Goal: Task Accomplishment & Management: Complete application form

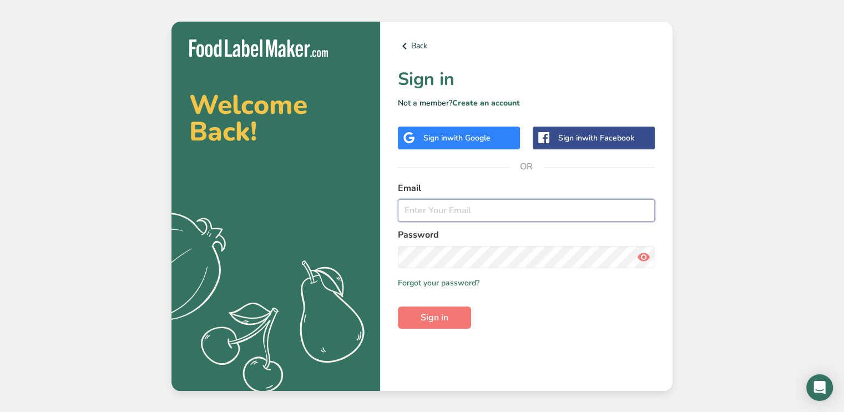
click at [436, 212] on input "email" at bounding box center [526, 210] width 257 height 22
type input "[PERSON_NAME][EMAIL_ADDRESS][DOMAIN_NAME]"
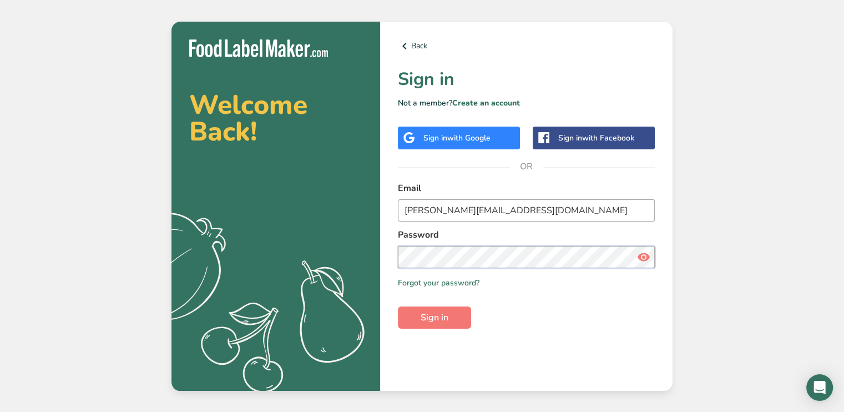
click at [398, 306] on button "Sign in" at bounding box center [434, 317] width 73 height 22
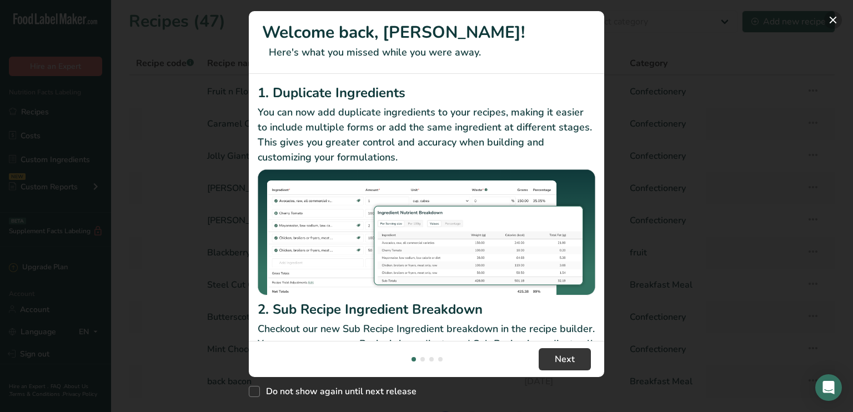
click at [840, 19] on button "New Features" at bounding box center [833, 20] width 18 height 18
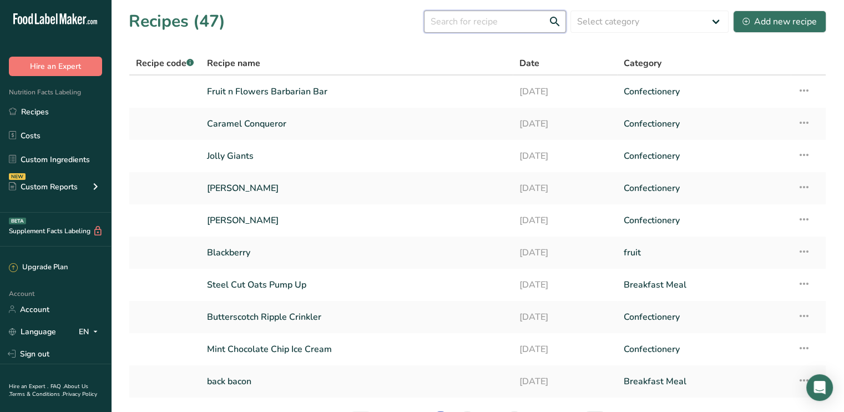
click at [477, 18] on input "text" at bounding box center [495, 22] width 142 height 22
type input "lemon"
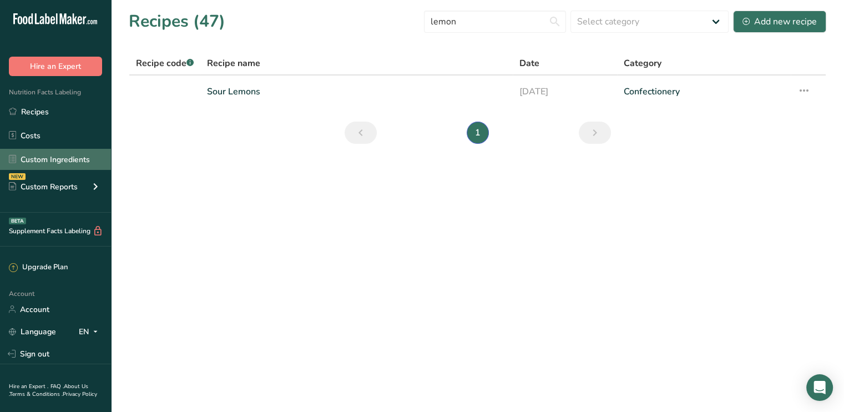
click at [28, 159] on link "Custom Ingredients" at bounding box center [55, 159] width 111 height 21
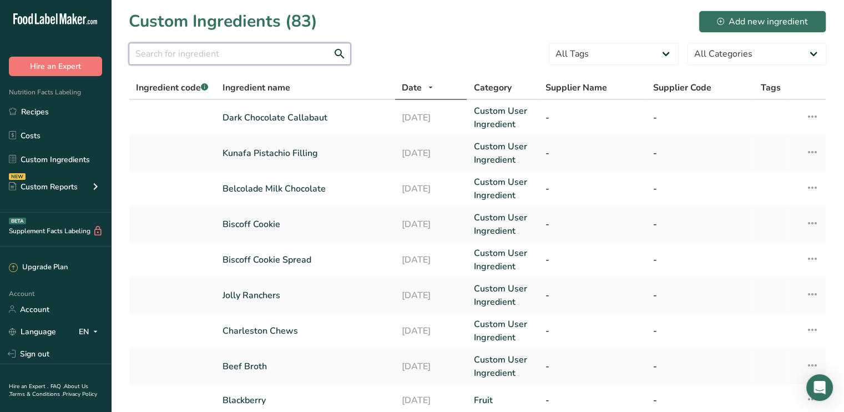
click at [219, 58] on input "text" at bounding box center [240, 54] width 222 height 22
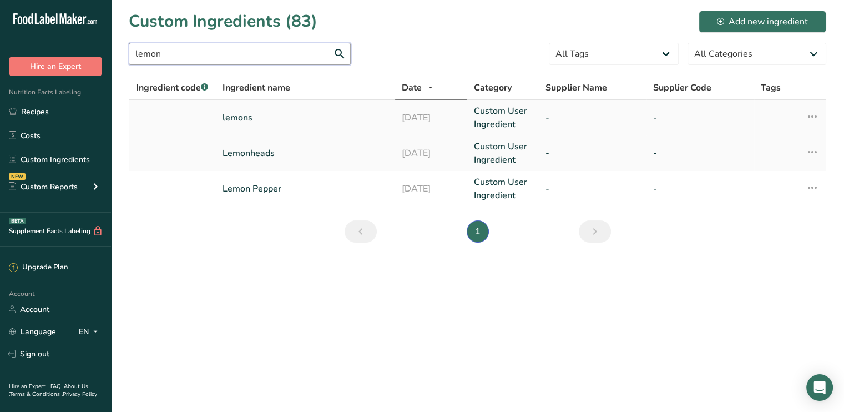
type input "lemon"
click at [290, 108] on td "lemons" at bounding box center [305, 118] width 179 height 36
click at [279, 124] on td "lemons" at bounding box center [305, 118] width 179 height 36
click at [218, 119] on td "lemons" at bounding box center [305, 118] width 179 height 36
click at [231, 117] on link "lemons" at bounding box center [306, 117] width 166 height 13
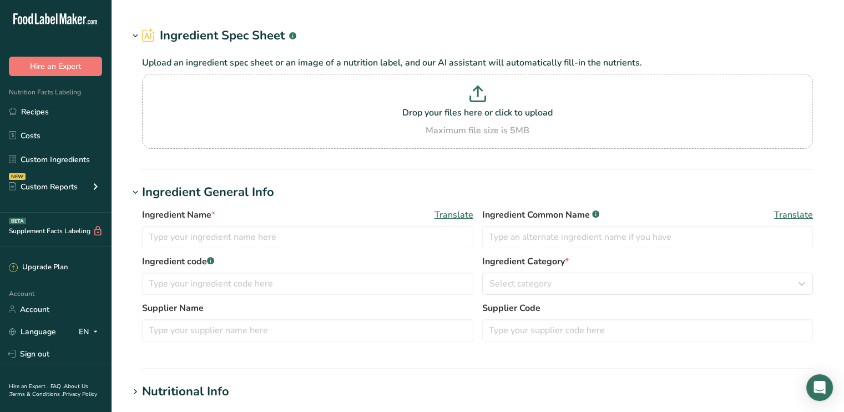
type input "lemons"
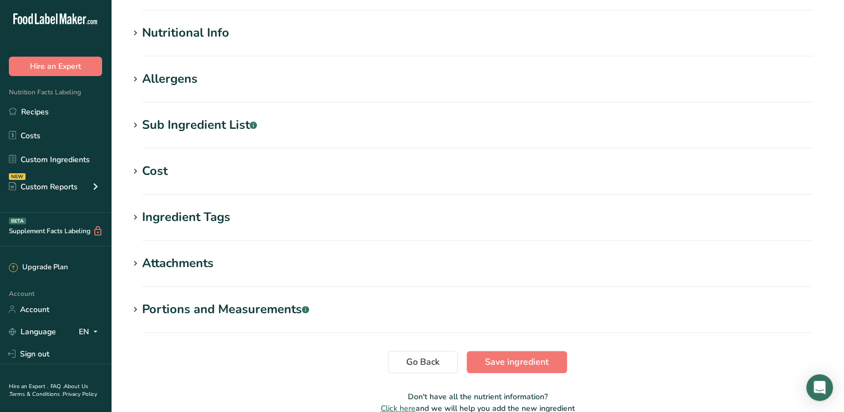
scroll to position [389, 0]
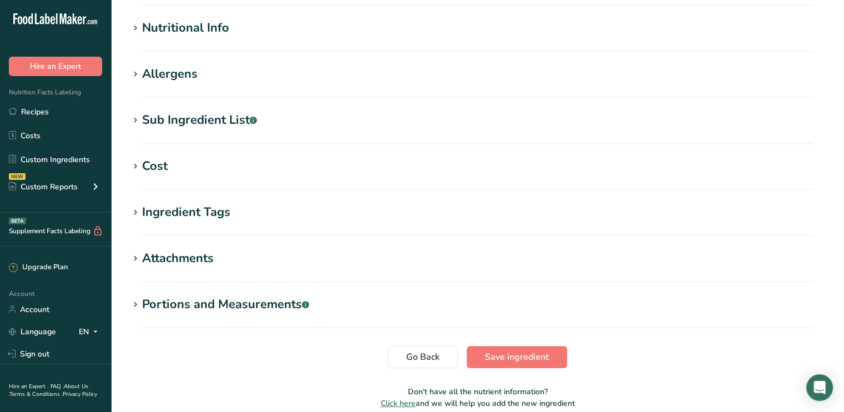
click at [191, 31] on div "Nutritional Info" at bounding box center [185, 28] width 87 height 18
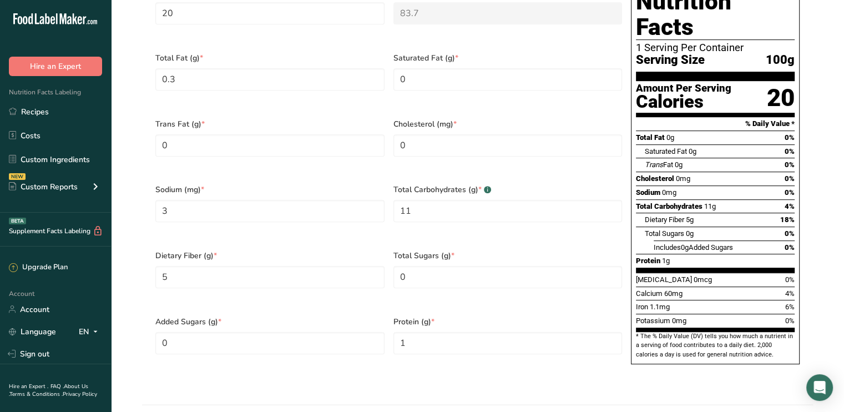
scroll to position [278, 0]
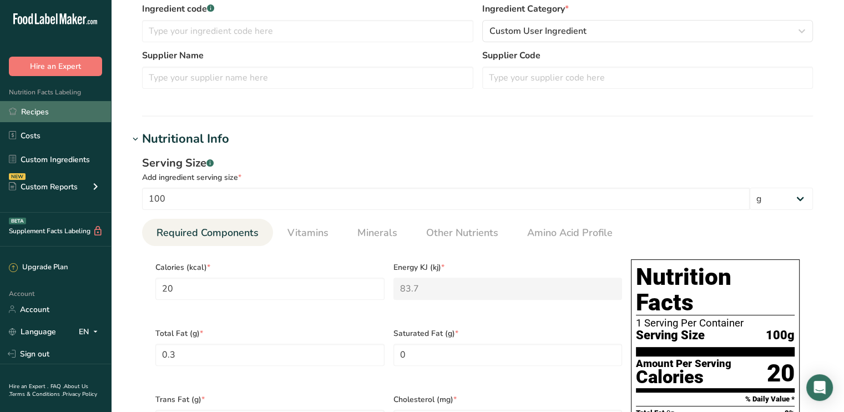
click at [37, 109] on link "Recipes" at bounding box center [55, 111] width 111 height 21
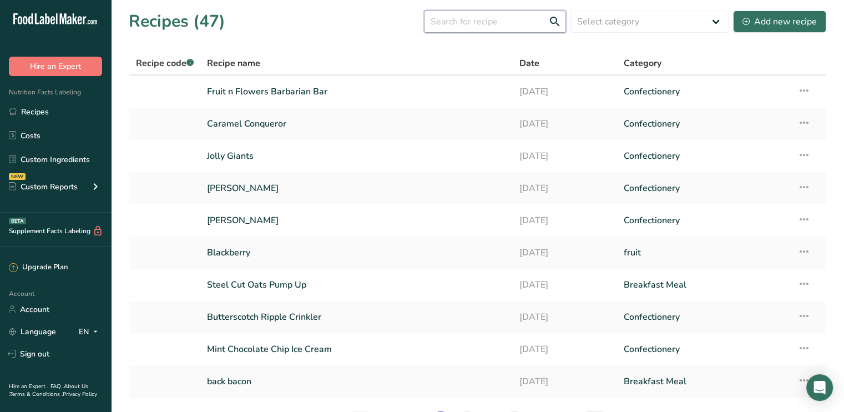
click at [471, 19] on input "text" at bounding box center [495, 22] width 142 height 22
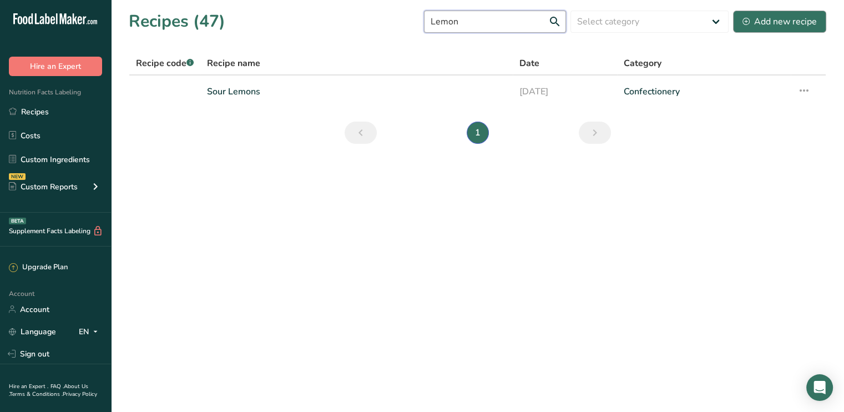
type input "Lemon"
click at [784, 22] on div "Add new recipe" at bounding box center [780, 21] width 74 height 13
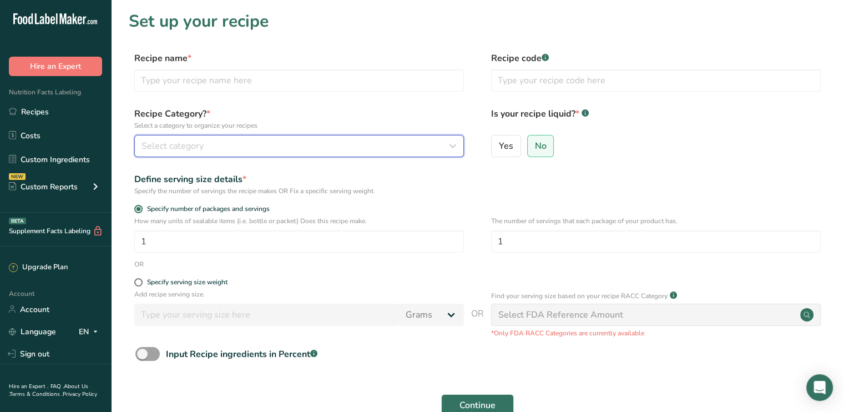
click at [214, 146] on div "Select category" at bounding box center [296, 145] width 309 height 13
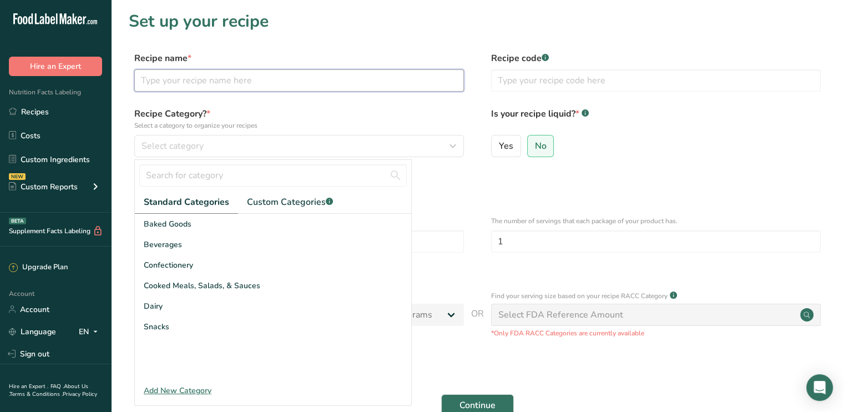
click at [179, 82] on input "text" at bounding box center [299, 80] width 330 height 22
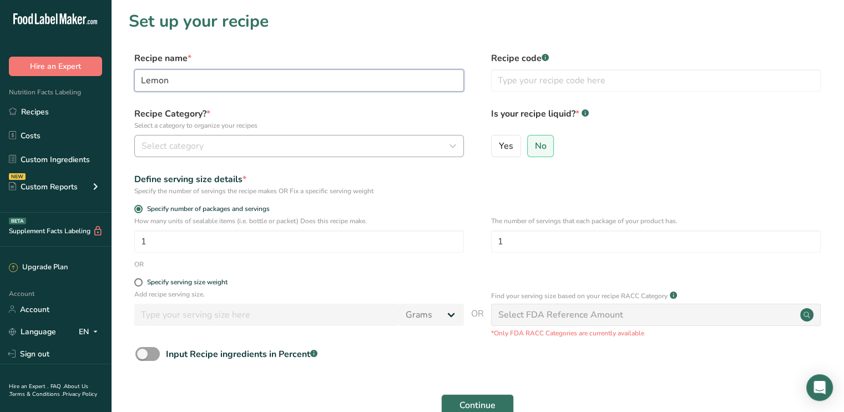
type input "Lemon"
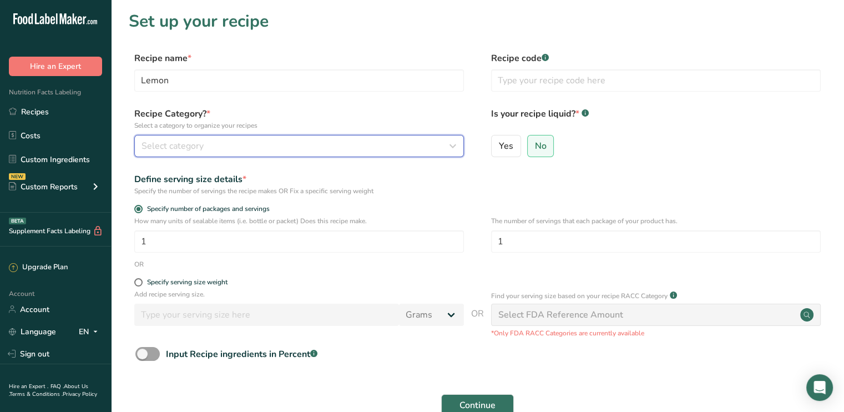
click at [154, 155] on button "Select category" at bounding box center [299, 146] width 330 height 22
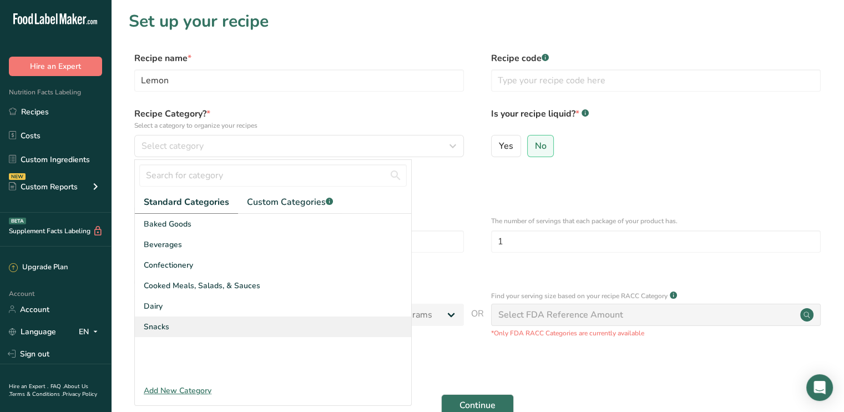
click at [162, 325] on span "Snacks" at bounding box center [157, 327] width 26 height 12
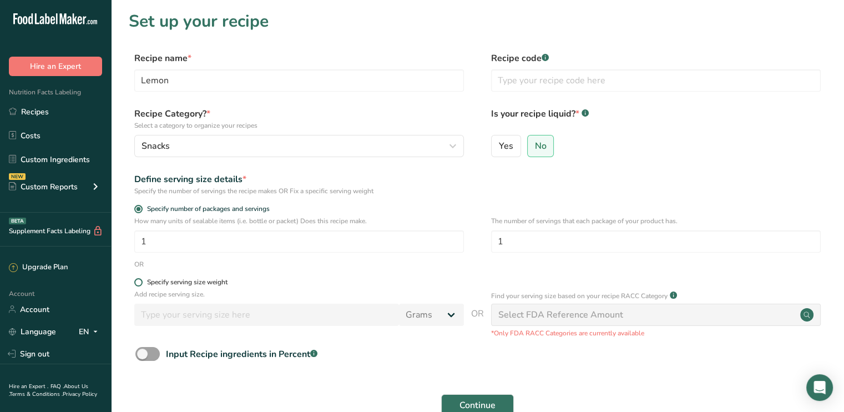
click at [136, 281] on span at bounding box center [138, 282] width 8 height 8
click at [136, 281] on input "Specify serving size weight" at bounding box center [137, 282] width 7 height 7
radio input "true"
radio input "false"
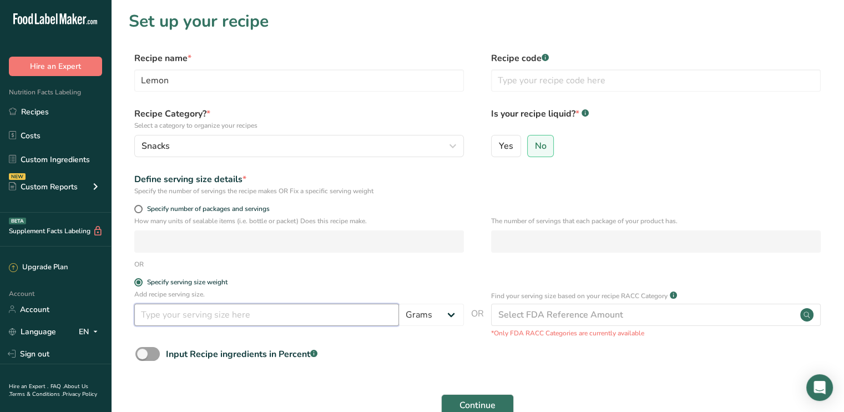
click at [152, 316] on input "number" at bounding box center [266, 315] width 265 height 22
click at [189, 308] on input "number" at bounding box center [266, 315] width 265 height 22
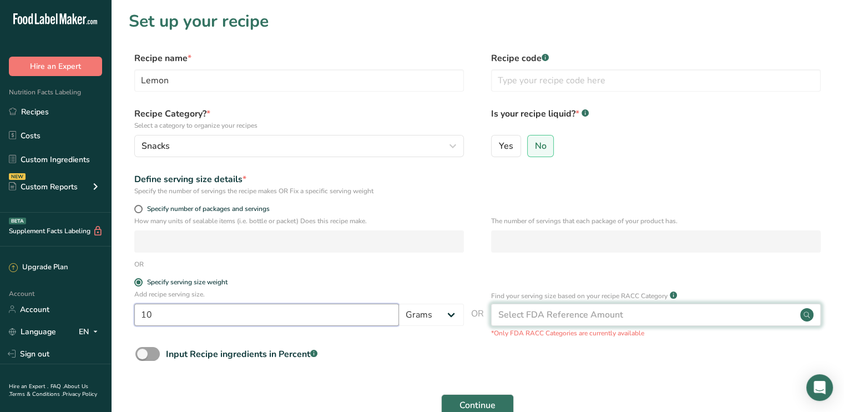
type input "10"
click at [558, 315] on div "Select FDA Reference Amount" at bounding box center [560, 314] width 125 height 13
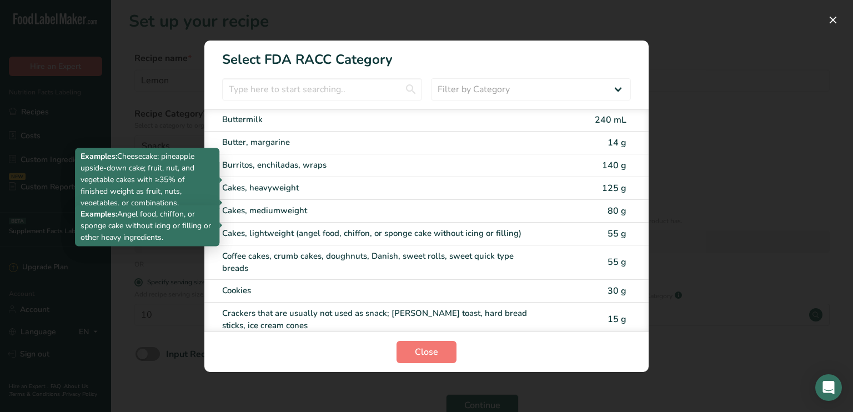
scroll to position [111, 0]
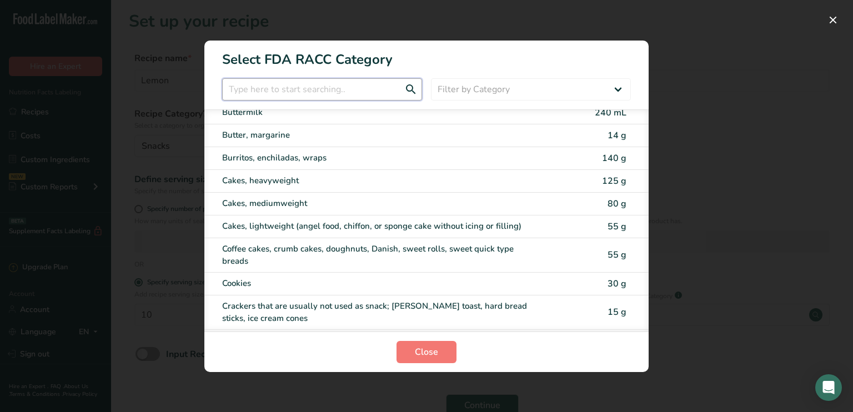
click at [278, 97] on input "RACC Category Selection Modal" at bounding box center [322, 89] width 200 height 22
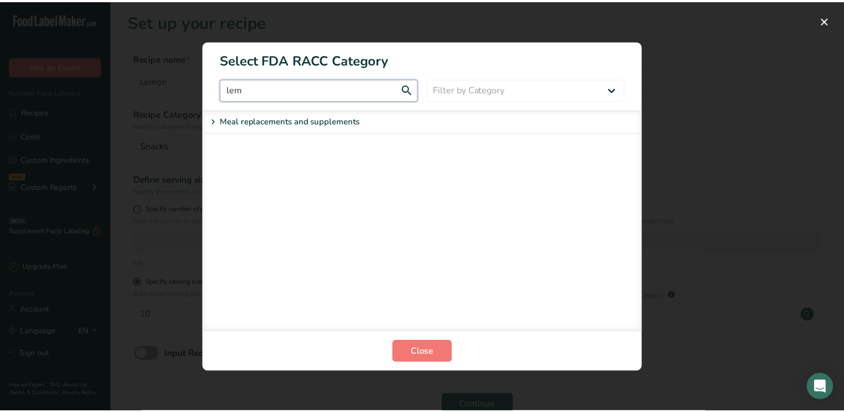
scroll to position [0, 0]
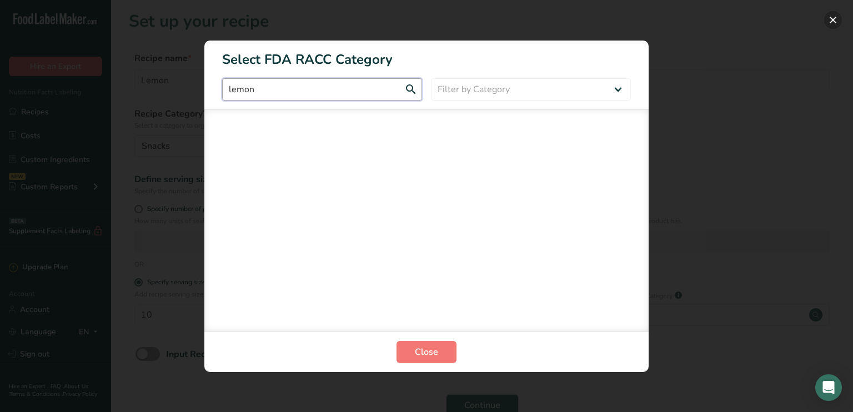
type input "lemon"
click at [832, 17] on button "RACC Category Selection Modal" at bounding box center [833, 20] width 18 height 18
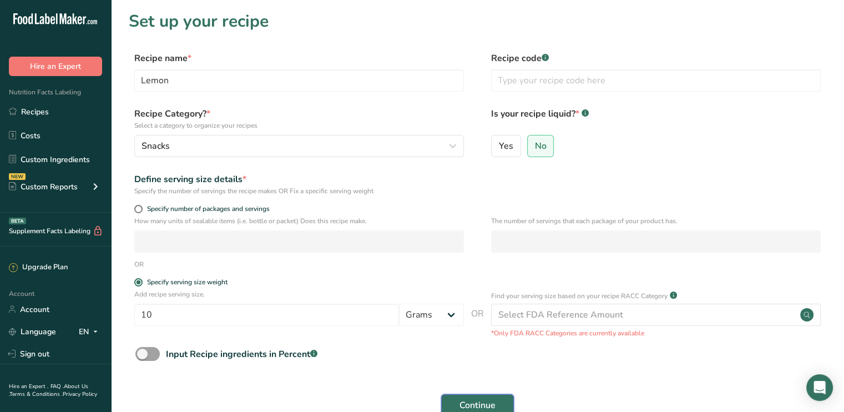
click at [485, 405] on span "Continue" at bounding box center [478, 405] width 36 height 13
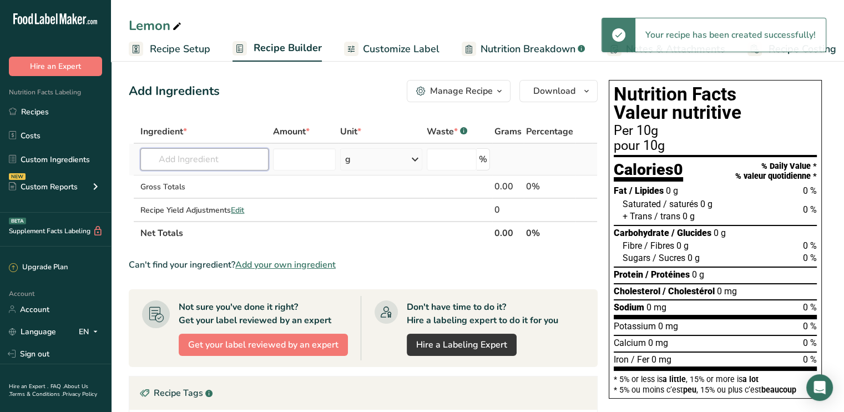
click at [201, 157] on input "text" at bounding box center [204, 159] width 128 height 22
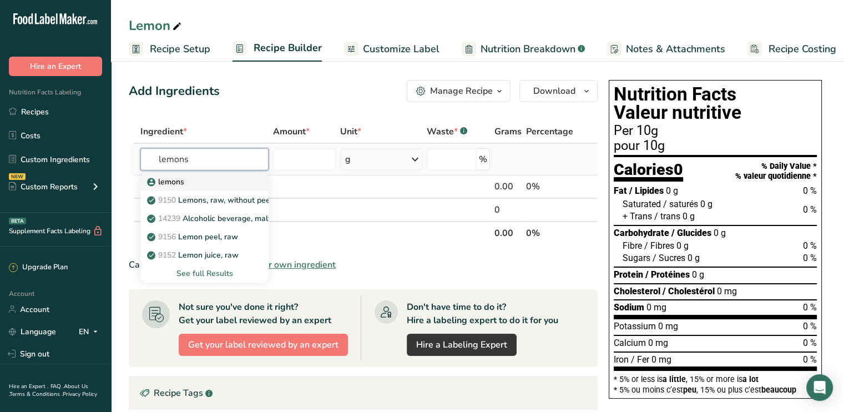
type input "lemons"
click at [175, 182] on p "lemons" at bounding box center [166, 182] width 35 height 12
type input "lemons"
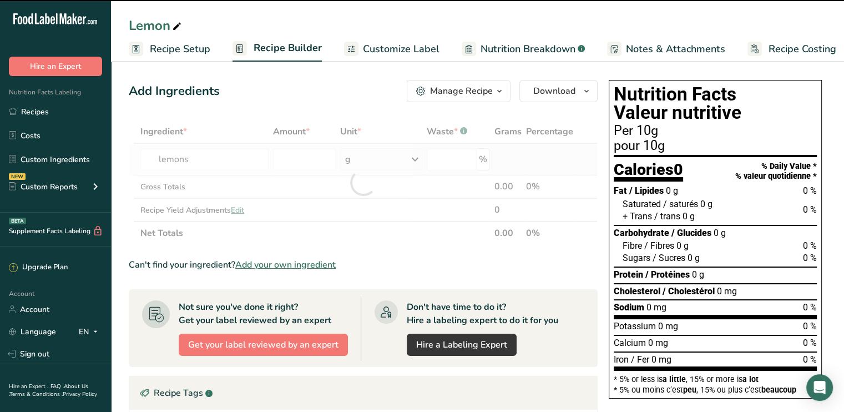
type input "0"
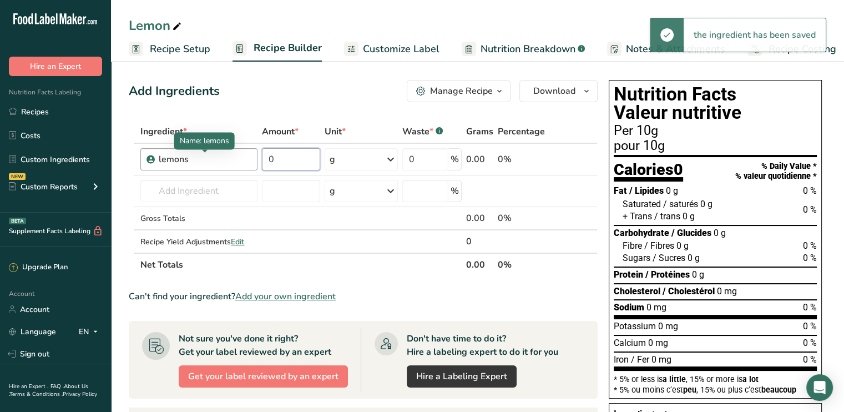
drag, startPoint x: 262, startPoint y: 159, endPoint x: 244, endPoint y: 159, distance: 18.3
click at [244, 159] on tr "lemons 0 g Weight Units g kg mg See more Volume Units l Volume units require a …" at bounding box center [363, 160] width 468 height 32
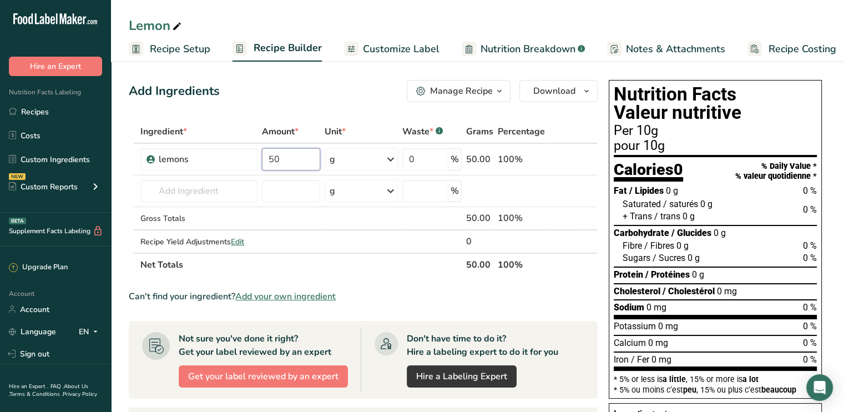
type input "50"
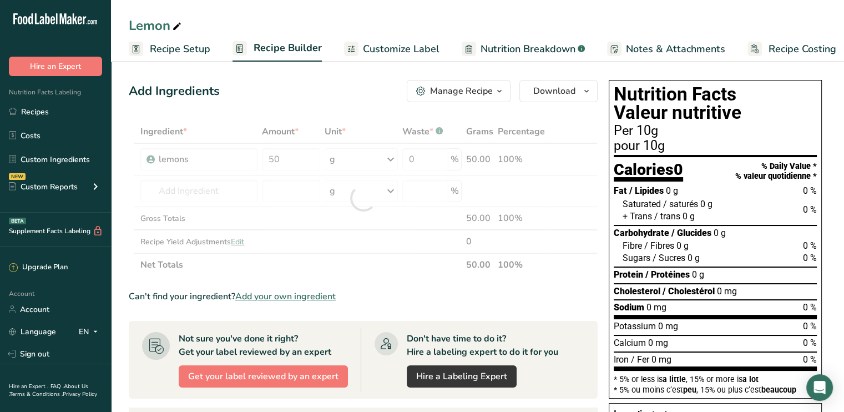
click at [406, 280] on section "Ingredient * Amount * Unit * Waste * .a-a{fill:#347362;}.b-a{fill:#fff;} Grams …" at bounding box center [363, 370] width 469 height 500
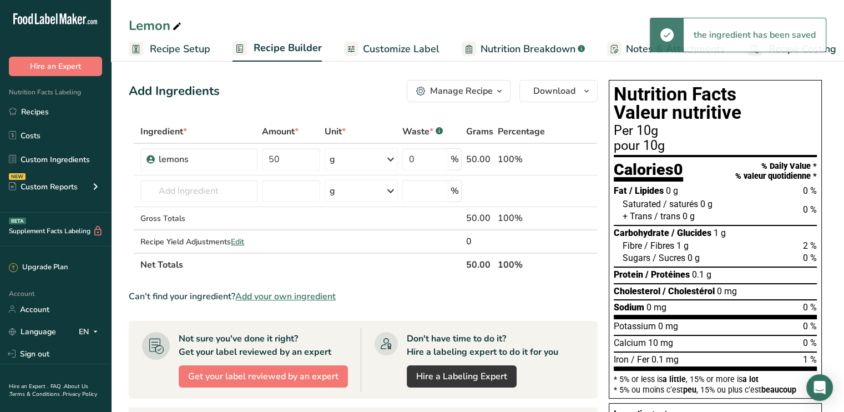
click at [170, 49] on span "Recipe Setup" at bounding box center [180, 49] width 61 height 15
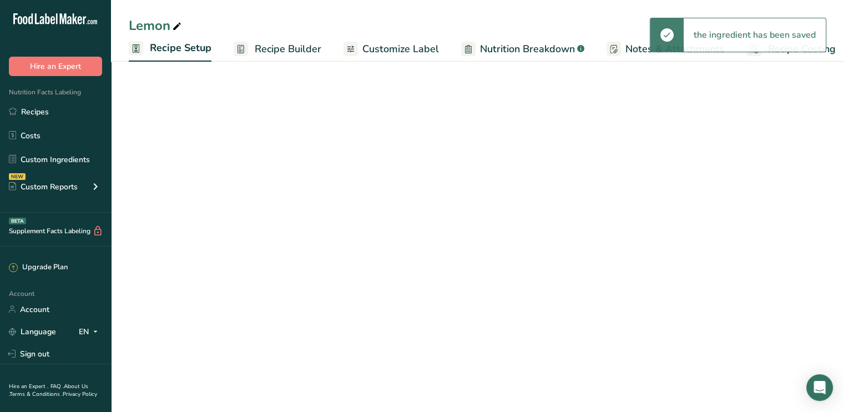
scroll to position [0, 4]
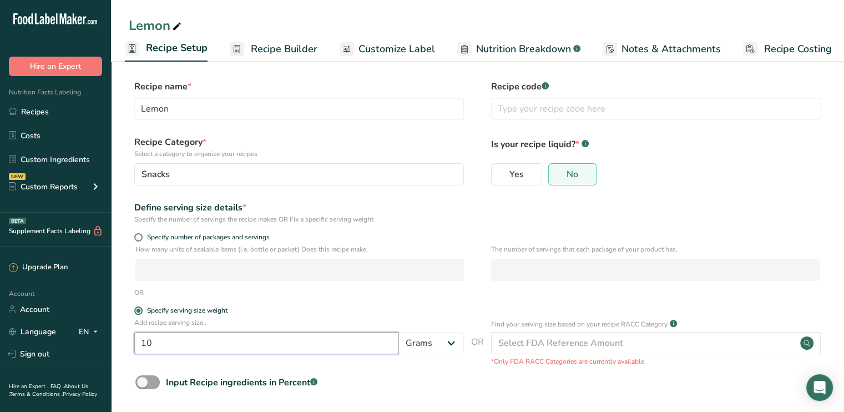
drag, startPoint x: 164, startPoint y: 339, endPoint x: 134, endPoint y: 344, distance: 30.4
click at [134, 344] on input "10" at bounding box center [266, 343] width 265 height 22
type input "20"
click at [382, 361] on p "Toggle this on to add your ingredients as a percentage of your total recipe wei…" at bounding box center [315, 352] width 133 height 35
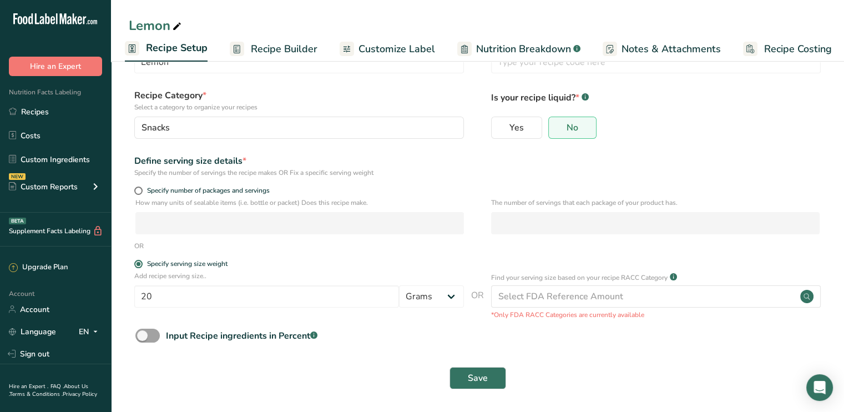
scroll to position [48, 0]
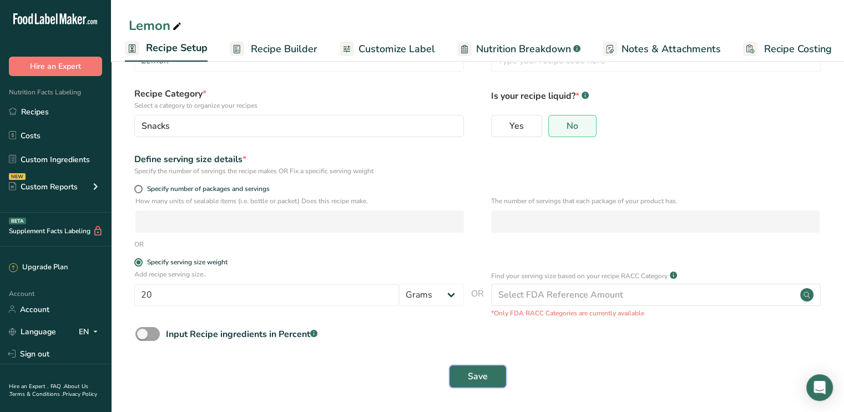
click at [484, 385] on button "Save" at bounding box center [478, 376] width 57 height 22
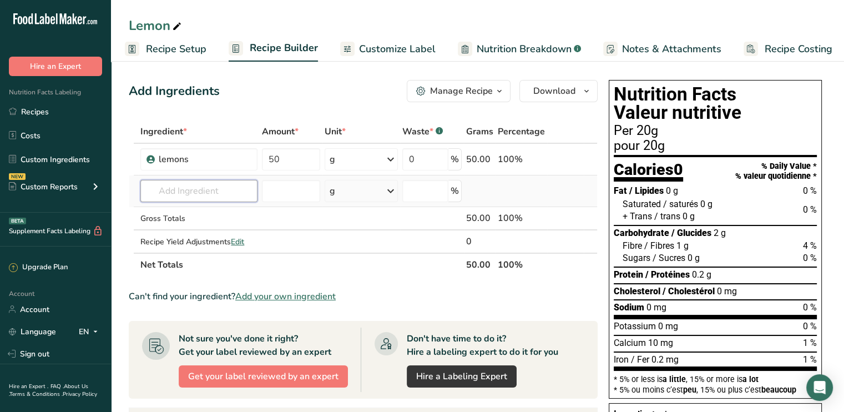
click at [170, 188] on input "text" at bounding box center [198, 191] width 117 height 22
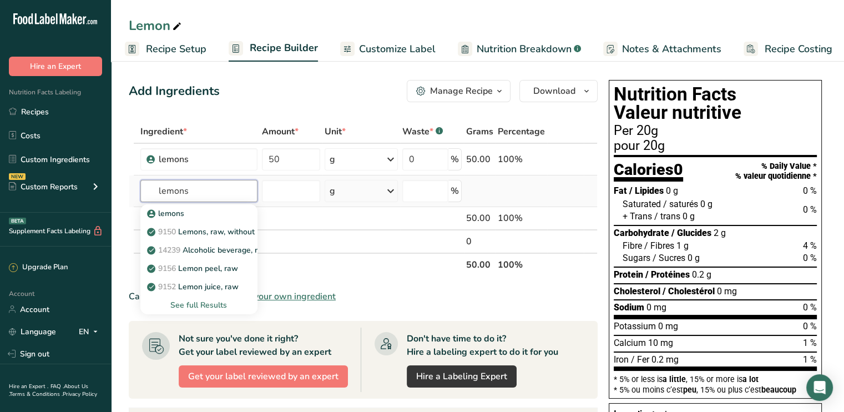
type input "lemons"
click at [194, 304] on div "See full Results" at bounding box center [198, 305] width 99 height 12
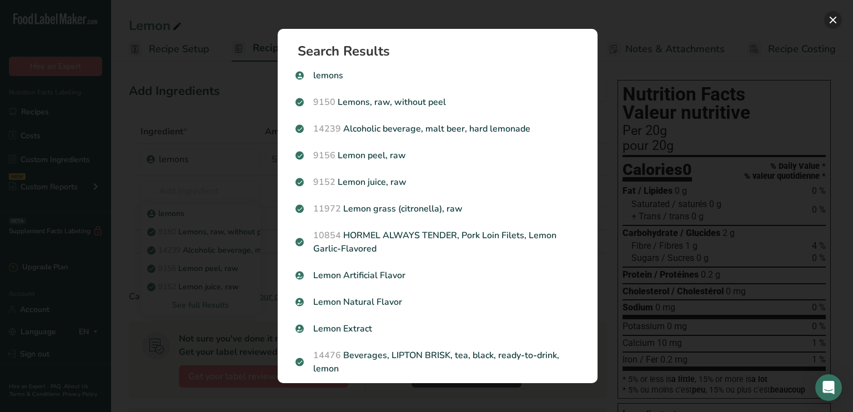
click at [834, 19] on button "Search results modal" at bounding box center [833, 20] width 18 height 18
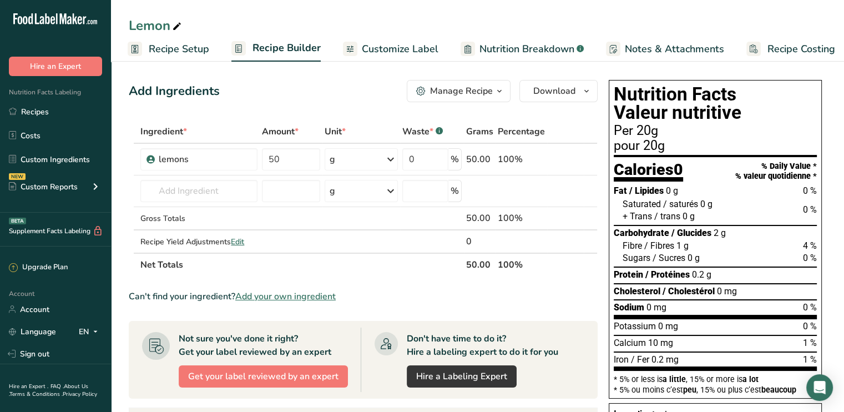
click at [170, 55] on span "Recipe Setup" at bounding box center [179, 49] width 61 height 15
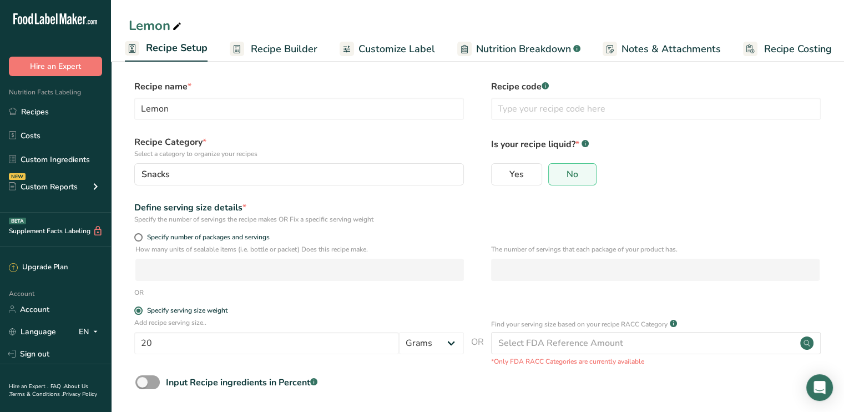
scroll to position [48, 0]
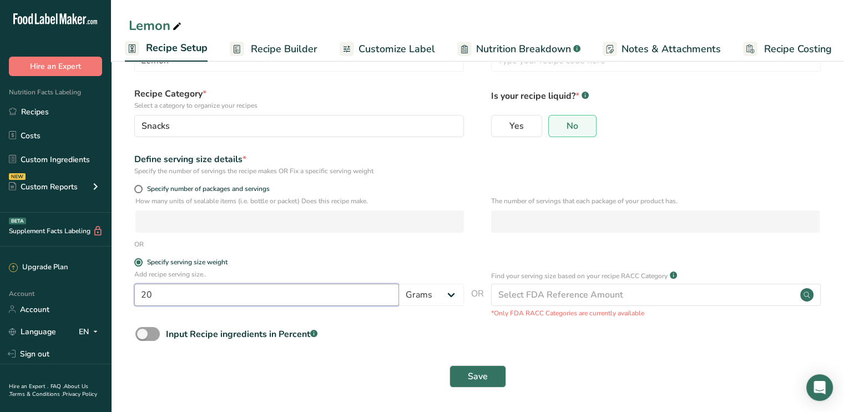
drag, startPoint x: 149, startPoint y: 299, endPoint x: 103, endPoint y: 299, distance: 45.5
click at [111, 301] on section "Recipe name * Lemon Recipe code .a-a{fill:#347362;}.b-a{fill:#fff;} Recipe Cate…" at bounding box center [477, 210] width 733 height 402
type input "50"
click at [490, 378] on button "Save" at bounding box center [478, 376] width 57 height 22
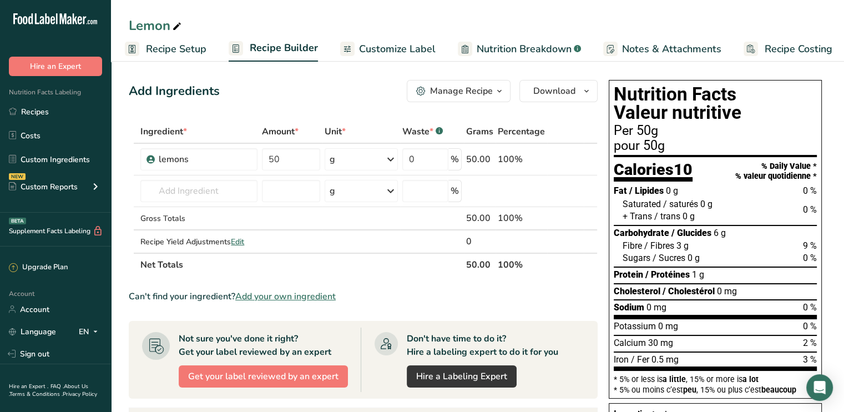
click at [380, 35] on div "Lemon" at bounding box center [477, 26] width 733 height 20
click at [373, 51] on span "Customize Label" at bounding box center [397, 49] width 77 height 15
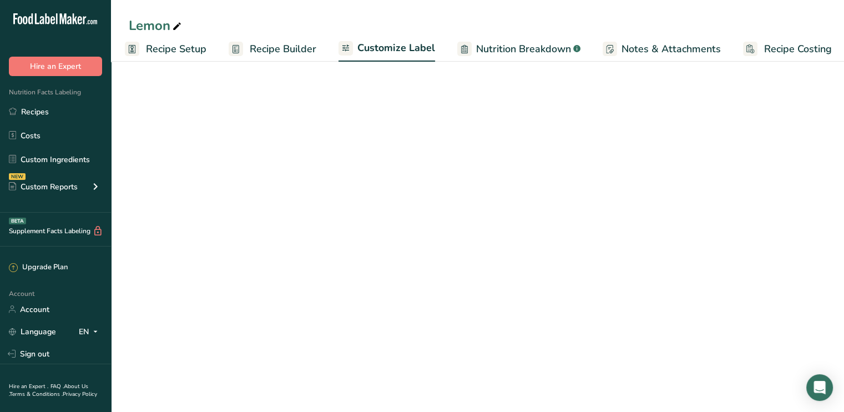
scroll to position [0, 9]
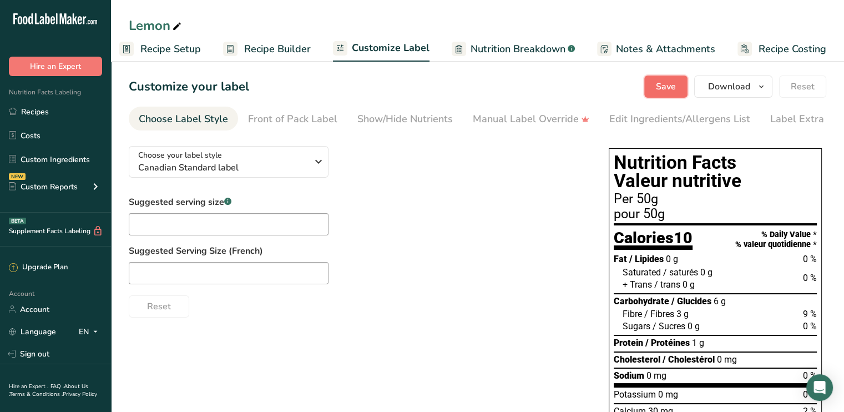
click at [667, 87] on span "Save" at bounding box center [666, 86] width 20 height 13
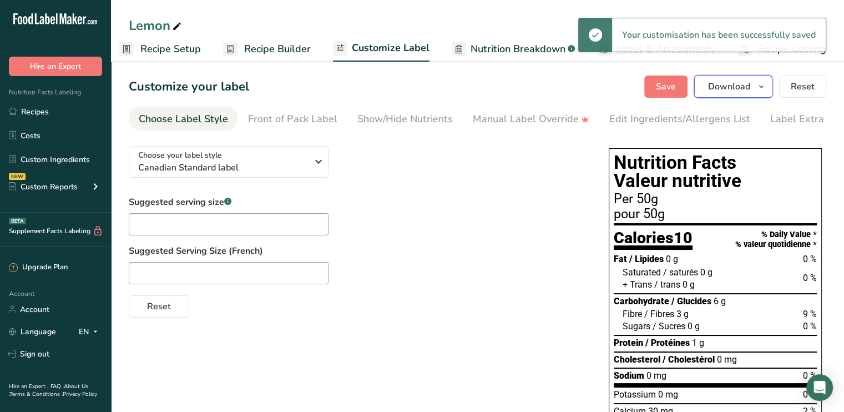
click at [736, 88] on span "Download" at bounding box center [729, 86] width 42 height 13
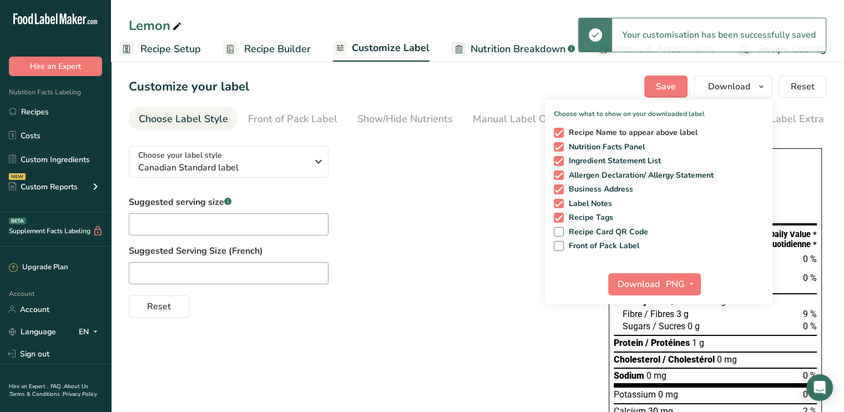
click at [615, 130] on span "Recipe Name to appear above label" at bounding box center [631, 133] width 134 height 10
click at [561, 130] on input "Recipe Name to appear above label" at bounding box center [557, 132] width 7 height 7
checkbox input "false"
click at [570, 158] on span "Ingredient Statement List" at bounding box center [613, 161] width 98 height 10
click at [561, 158] on input "Ingredient Statement List" at bounding box center [557, 160] width 7 height 7
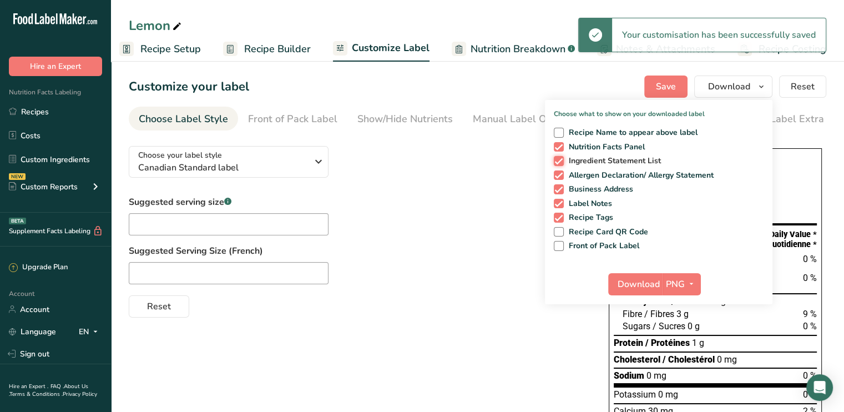
checkbox input "false"
click at [562, 170] on span at bounding box center [559, 175] width 10 height 10
click at [561, 172] on input "Allergen Declaration/ Allergy Statement" at bounding box center [557, 175] width 7 height 7
checkbox input "false"
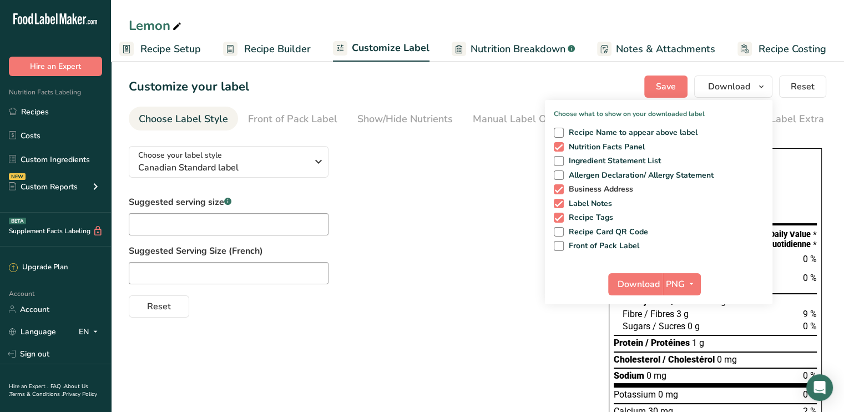
click at [561, 187] on span at bounding box center [559, 189] width 10 height 10
click at [561, 187] on input "Business Address" at bounding box center [557, 188] width 7 height 7
checkbox input "false"
drag, startPoint x: 557, startPoint y: 199, endPoint x: 557, endPoint y: 213, distance: 13.9
click at [557, 199] on span at bounding box center [559, 204] width 10 height 10
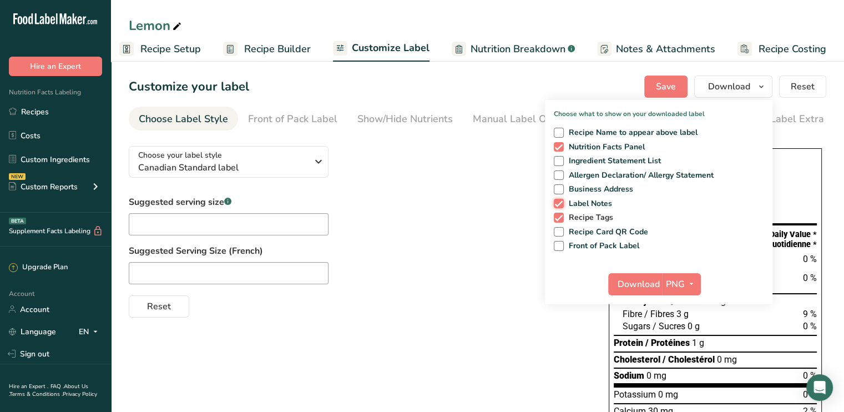
click at [557, 200] on input "Label Notes" at bounding box center [557, 203] width 7 height 7
checkbox input "false"
click at [557, 213] on span at bounding box center [559, 218] width 10 height 10
click at [557, 214] on input "Recipe Tags" at bounding box center [557, 217] width 7 height 7
checkbox input "false"
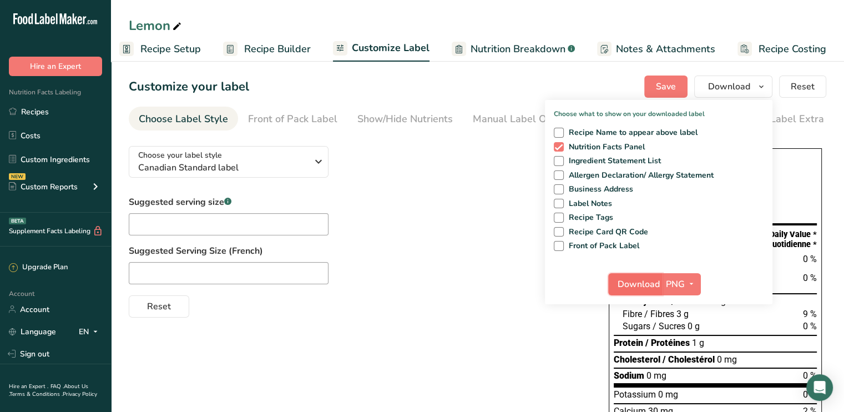
click at [627, 284] on span "Download" at bounding box center [639, 284] width 42 height 13
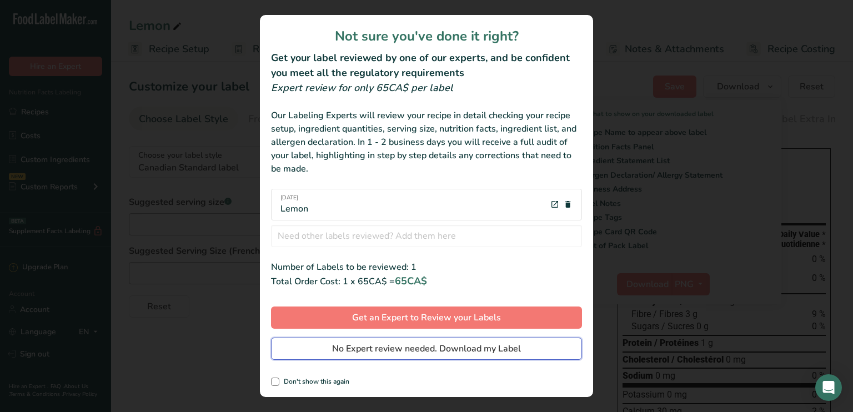
click at [363, 344] on span "No Expert review needed. Download my Label" at bounding box center [426, 348] width 189 height 13
